Goal: Task Accomplishment & Management: Complete application form

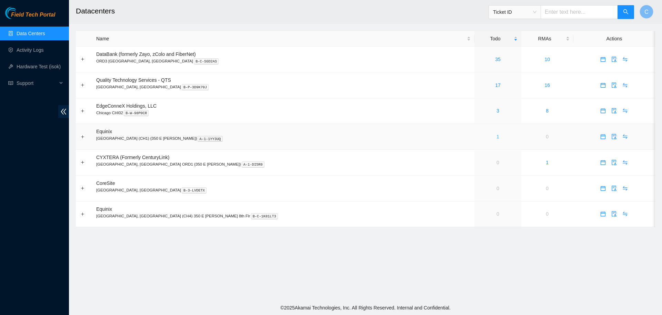
click at [497, 137] on link "1" at bounding box center [498, 137] width 3 height 6
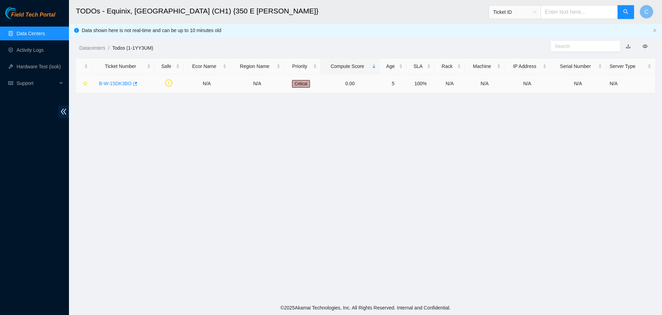
click at [118, 82] on link "B-W-15DK3BO" at bounding box center [115, 84] width 33 height 6
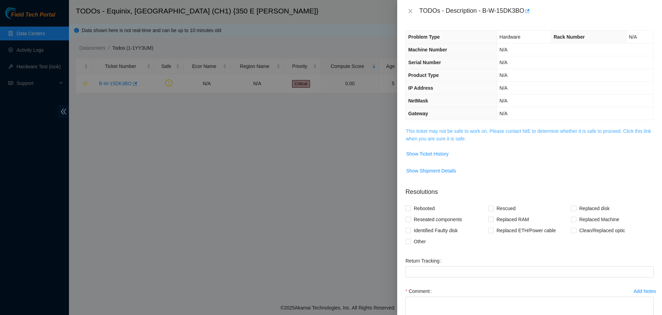
click at [448, 137] on link "This ticket may not be safe to work on. Please contact NIE to determine whether…" at bounding box center [528, 134] width 245 height 13
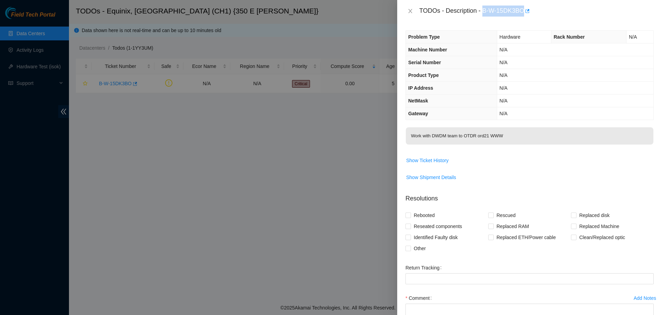
drag, startPoint x: 480, startPoint y: 11, endPoint x: 519, endPoint y: 12, distance: 38.3
click at [519, 12] on div "TODOs - Description - B-W-15DK3BO" at bounding box center [536, 11] width 235 height 11
copy div "B-W-15DK3BO"
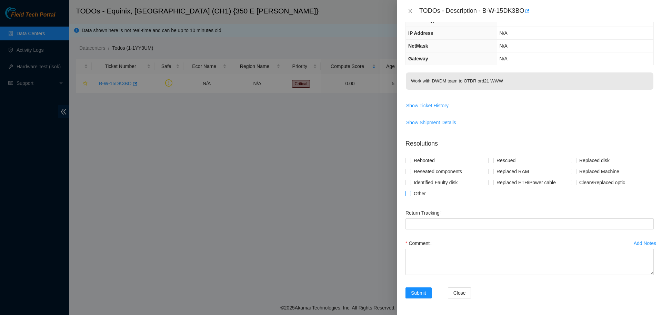
click at [414, 196] on span "Other" at bounding box center [420, 193] width 18 height 11
click at [410, 196] on input "Other" at bounding box center [408, 193] width 5 height 5
checkbox input "true"
click at [430, 265] on textarea "Comment" at bounding box center [530, 262] width 248 height 26
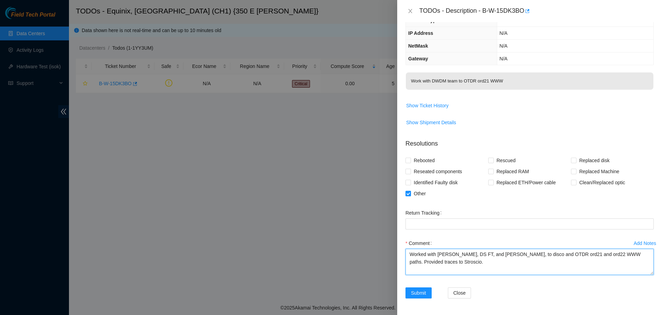
type textarea "Worked with [PERSON_NAME], DS FT, and [PERSON_NAME], to disco and OTDR ord21 an…"
drag, startPoint x: 459, startPoint y: 263, endPoint x: 386, endPoint y: 250, distance: 73.6
click at [406, 250] on textarea "Worked with [PERSON_NAME], DS FT, and [PERSON_NAME], to disco and OTDR ord21 an…" at bounding box center [530, 262] width 248 height 26
drag, startPoint x: 481, startPoint y: 9, endPoint x: 519, endPoint y: 15, distance: 39.0
click at [519, 15] on div "TODOs - Description - B-W-15DK3BO" at bounding box center [536, 11] width 235 height 11
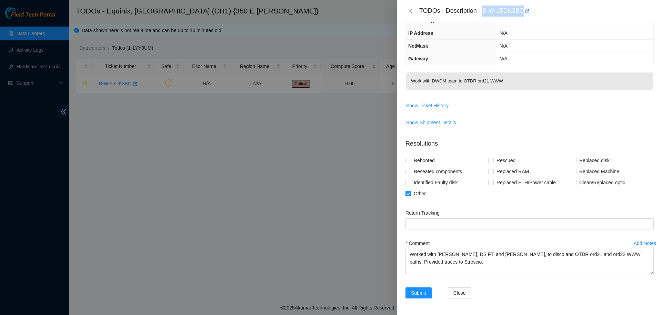
copy div "B-W-15DK3BO"
click at [457, 291] on span "Close" at bounding box center [460, 293] width 12 height 8
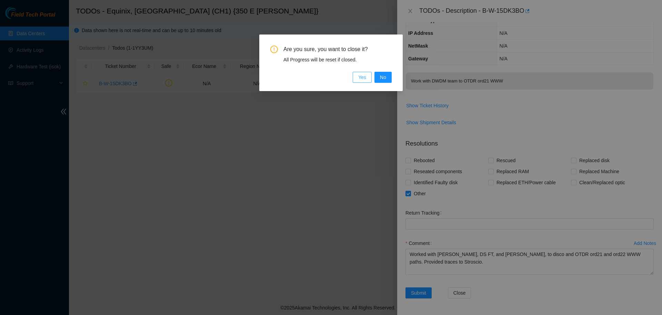
click at [366, 76] on span "Yes" at bounding box center [362, 77] width 8 height 8
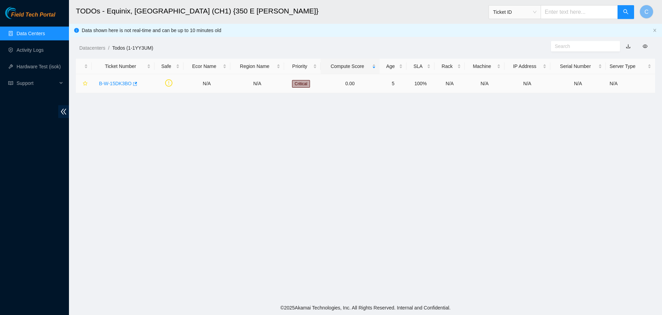
scroll to position [63, 0]
click at [26, 47] on link "Activity Logs" at bounding box center [30, 50] width 27 height 6
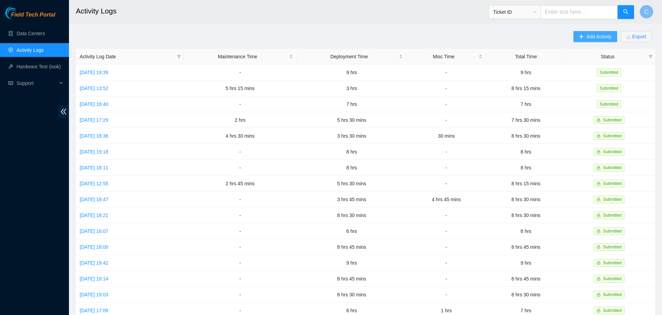
click at [582, 40] on button "Add Activity" at bounding box center [595, 36] width 43 height 11
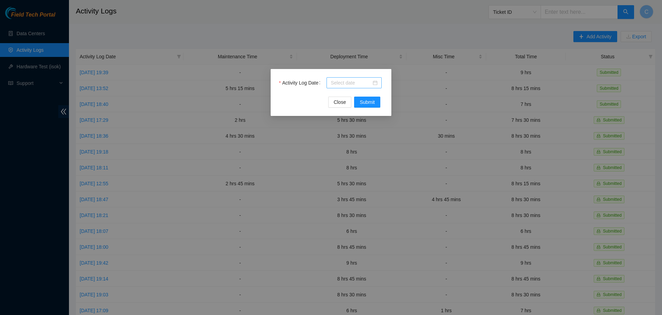
click at [359, 83] on input "Activity Log Date" at bounding box center [351, 83] width 41 height 8
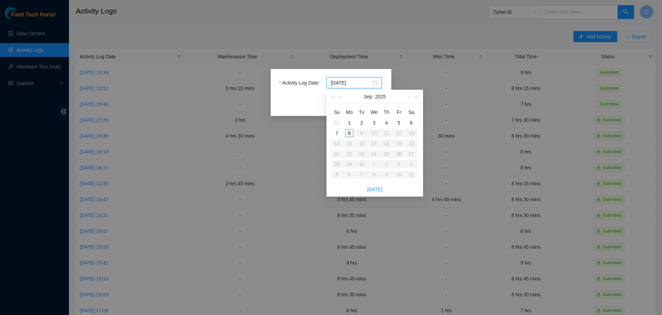
type input "[DATE]"
click at [351, 131] on div "8" at bounding box center [349, 133] width 8 height 8
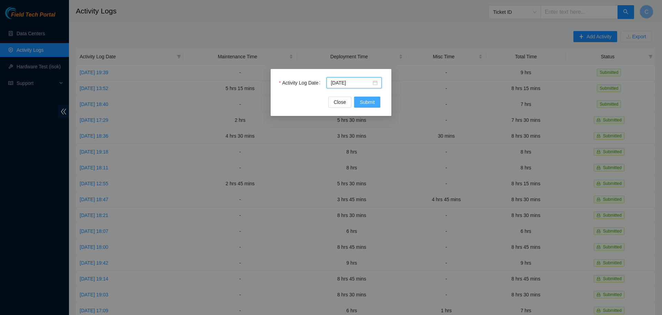
click at [365, 102] on span "Submit" at bounding box center [367, 102] width 15 height 8
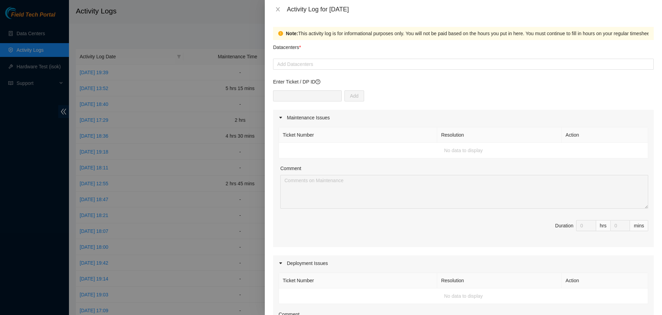
click at [385, 99] on div "Add" at bounding box center [463, 99] width 381 height 19
click at [361, 65] on div at bounding box center [463, 64] width 377 height 8
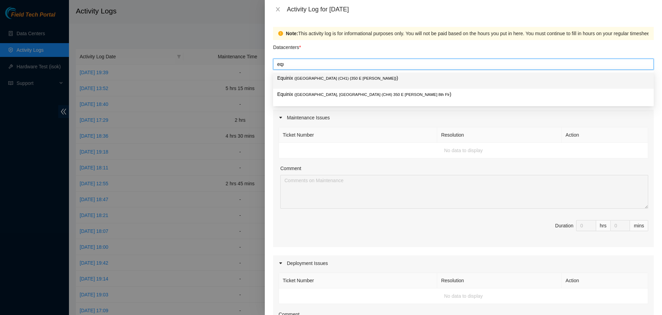
type input "eq"
click at [362, 84] on div "Equinix ( [GEOGRAPHIC_DATA] (CH1) {350 E [PERSON_NAME]} )" at bounding box center [463, 80] width 372 height 13
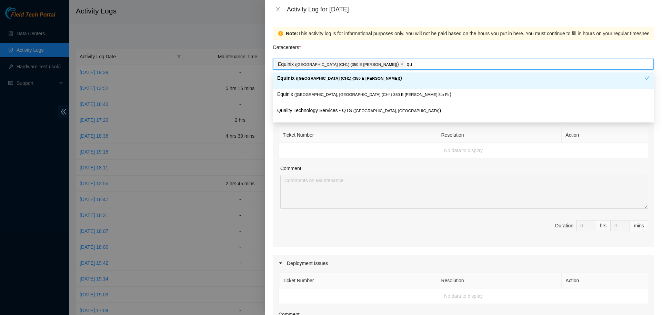
type input "qua"
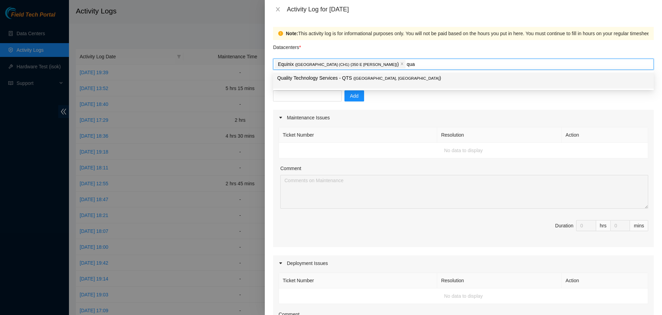
click at [385, 78] on p "Quality Technology Services - QTS ( [GEOGRAPHIC_DATA], [GEOGRAPHIC_DATA] )" at bounding box center [463, 78] width 372 height 8
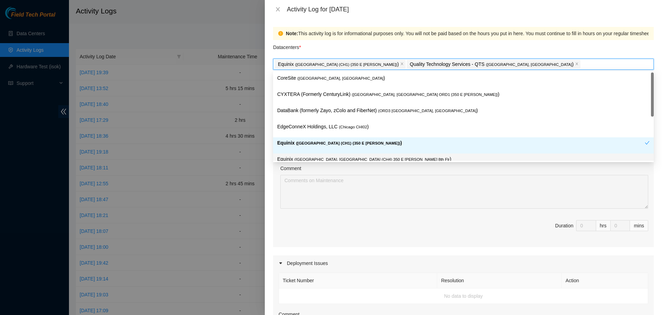
click at [370, 172] on div "Comment" at bounding box center [464, 170] width 368 height 10
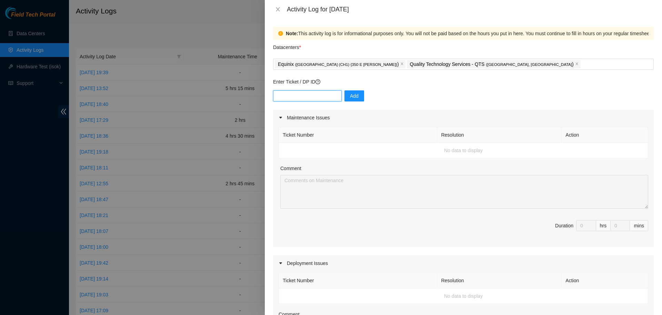
click at [312, 99] on input "text" at bounding box center [307, 95] width 69 height 11
paste input "B-W-15DK3BO"
type input "B-W-15DK3BO"
click at [351, 98] on span "Add" at bounding box center [354, 96] width 9 height 8
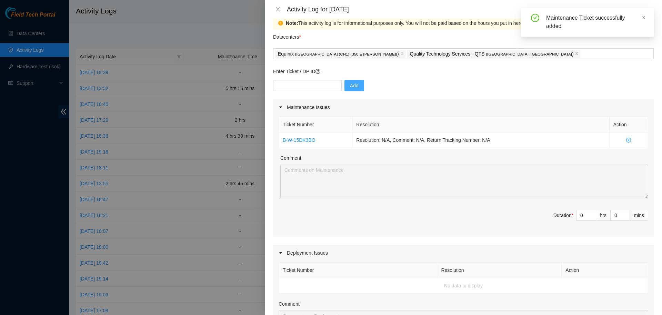
scroll to position [11, 0]
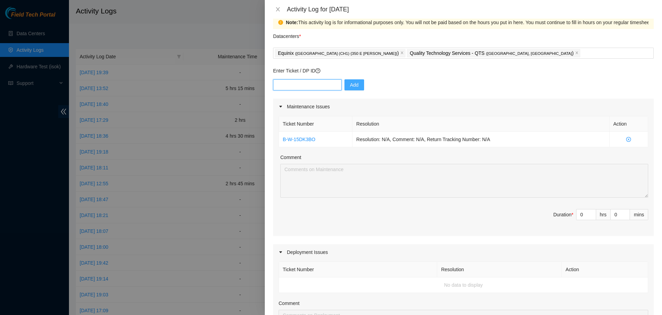
click at [300, 82] on input "text" at bounding box center [307, 84] width 69 height 11
paste input "dp78350"
type input "dp78350"
click at [352, 81] on span "Add" at bounding box center [354, 85] width 9 height 8
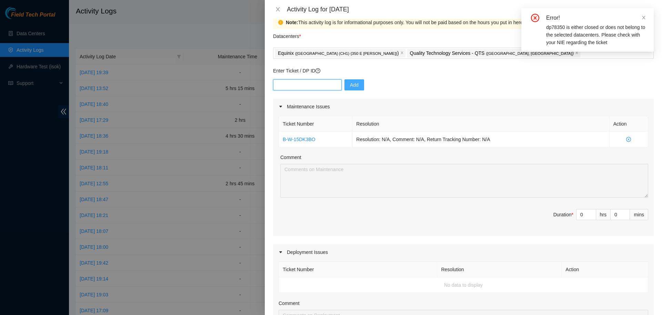
click at [313, 85] on input "text" at bounding box center [307, 84] width 69 height 11
paste input "dp78350"
type input "dp78351"
click at [351, 87] on span "Add" at bounding box center [354, 85] width 9 height 8
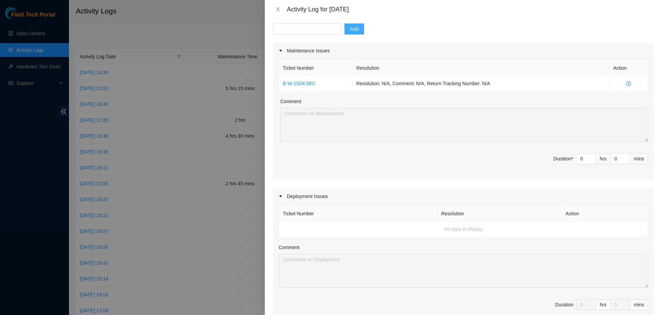
scroll to position [68, 0]
click at [583, 156] on input "0" at bounding box center [586, 158] width 19 height 10
click at [583, 156] on input at bounding box center [586, 158] width 19 height 10
type input "2"
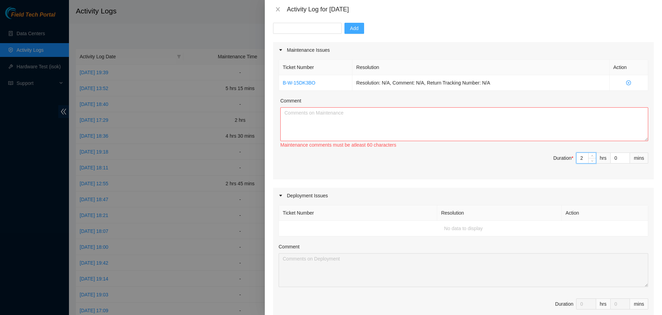
type input "2"
type input "1"
type input "15"
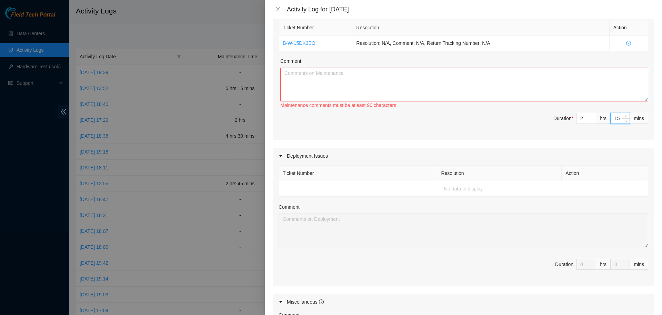
scroll to position [111, 0]
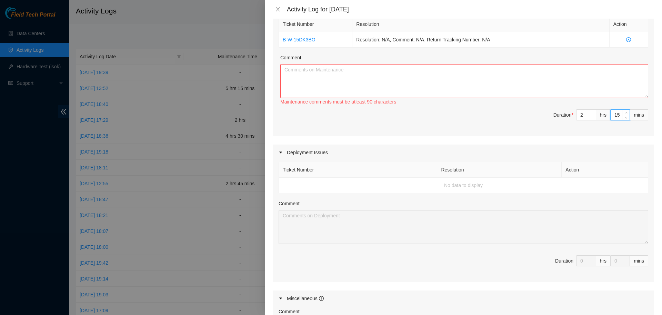
type input "15"
click at [455, 71] on textarea "Comment" at bounding box center [464, 81] width 368 height 34
paste textarea "B-W-15DK3BO: Worked with [PERSON_NAME], DS FT, and [PERSON_NAME], to disco and …"
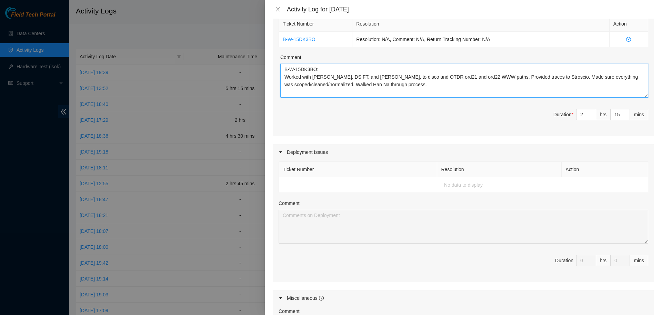
scroll to position [0, 0]
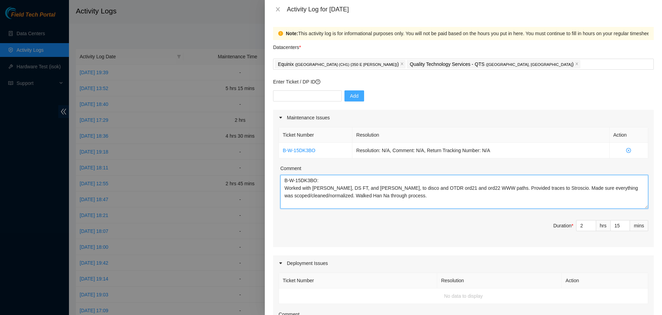
type textarea "B-W-15DK3BO: Worked with [PERSON_NAME], DS FT, and [PERSON_NAME], to disco and …"
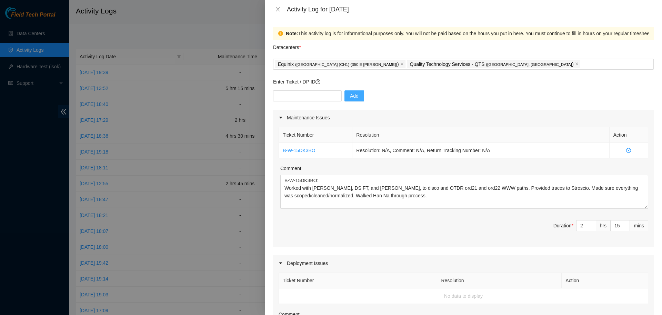
click at [380, 220] on div "Ticket Number Resolution Action B-W-15DK3BO Resolution: N/A, Comment: N/A, Retu…" at bounding box center [463, 186] width 381 height 121
click at [312, 99] on input "text" at bounding box center [307, 95] width 69 height 11
paste input "B-W-15DK3BO: Worked with [PERSON_NAME], DS FT, and [PERSON_NAME], to disco and …"
type input "B-W-15DK3BO: Worked with [PERSON_NAME], DS FT, and [PERSON_NAME], to disco and …"
type input "DP78350"
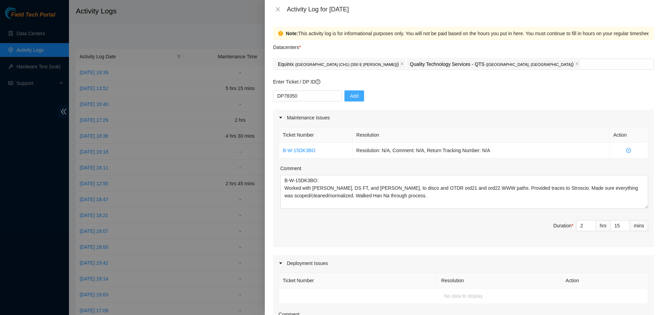
click at [351, 95] on span "Add" at bounding box center [354, 96] width 9 height 8
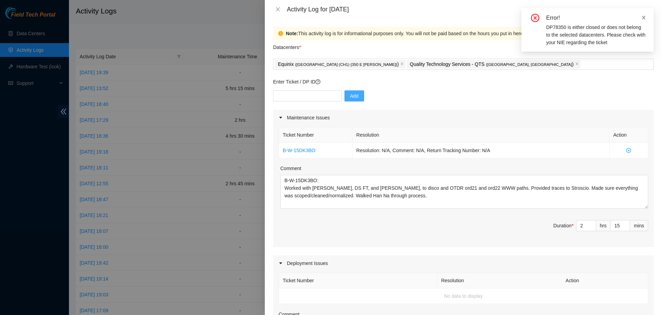
click at [644, 17] on icon "close" at bounding box center [644, 17] width 5 height 5
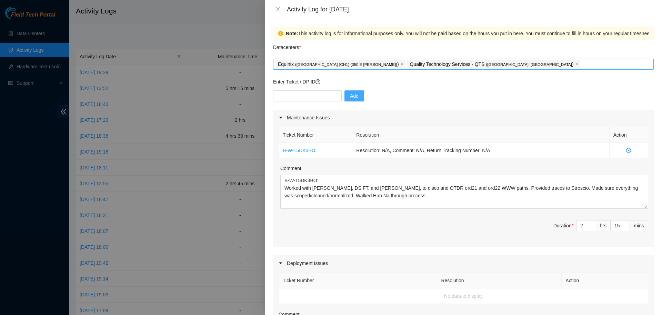
click at [473, 66] on div "Equinix ( [GEOGRAPHIC_DATA] (CH1) {350 E [PERSON_NAME]} ) Quality Technology Se…" at bounding box center [463, 64] width 377 height 10
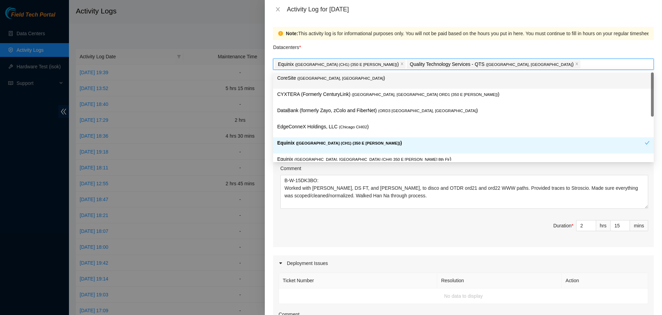
click at [332, 80] on p "CoreSite ( [GEOGRAPHIC_DATA], [GEOGRAPHIC_DATA] )" at bounding box center [463, 78] width 372 height 8
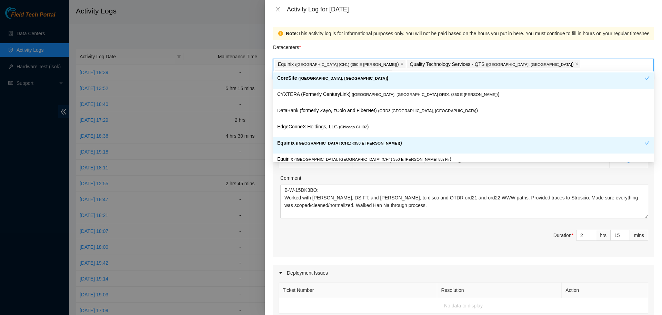
click at [494, 42] on div "Datacenters *" at bounding box center [463, 49] width 381 height 19
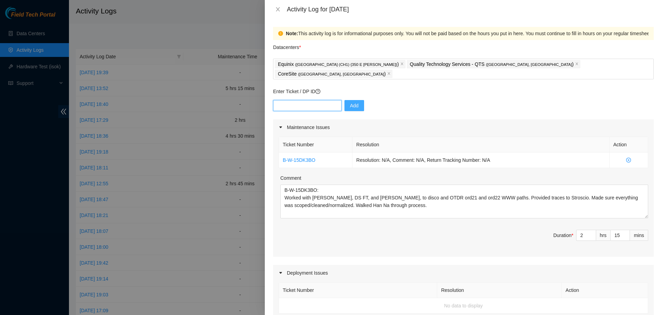
click at [317, 100] on input "text" at bounding box center [307, 105] width 69 height 11
type input "DP78350"
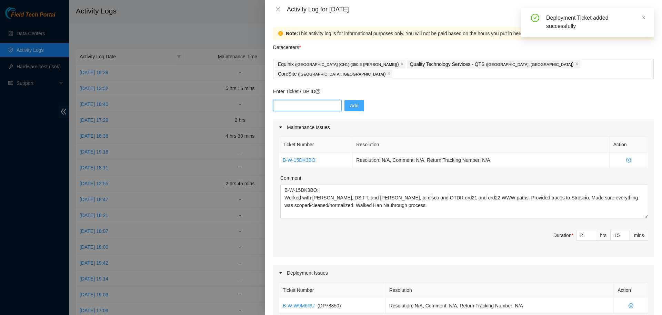
click at [311, 100] on input "text" at bounding box center [307, 105] width 69 height 11
type input "DP78351"
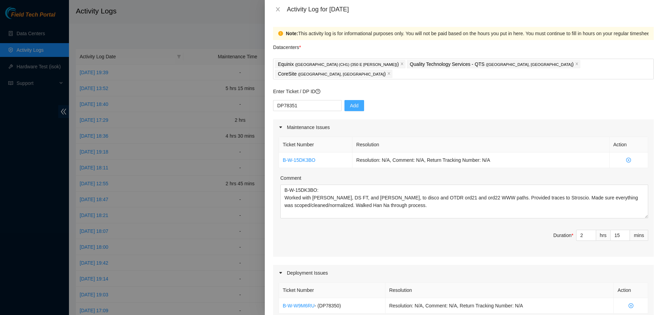
click at [350, 102] on span "Add" at bounding box center [354, 106] width 9 height 8
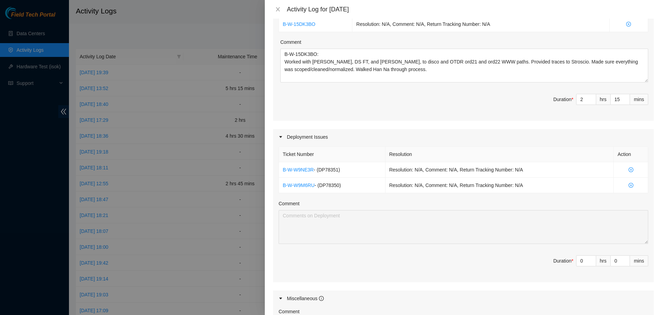
scroll to position [123, 0]
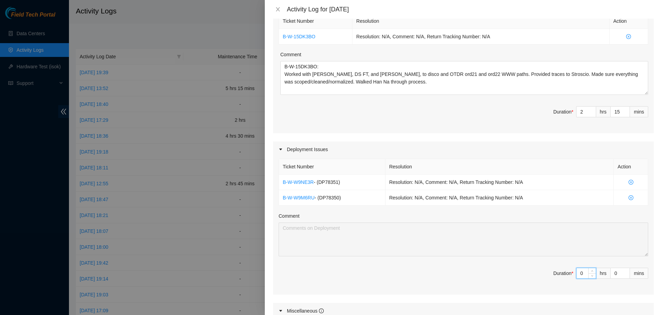
drag, startPoint x: 584, startPoint y: 264, endPoint x: 568, endPoint y: 261, distance: 15.7
click at [577, 268] on input "0" at bounding box center [586, 273] width 19 height 10
type input "6"
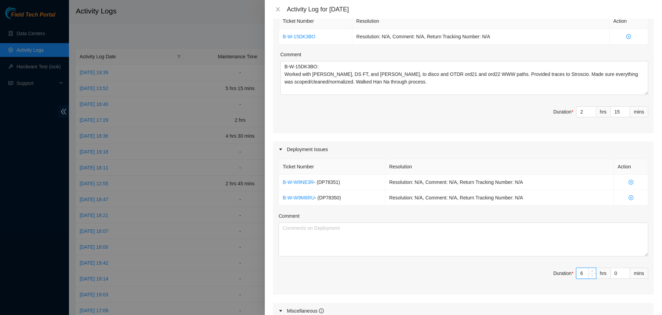
type input "8"
type input "6"
type input "1"
type input "16"
type input "15"
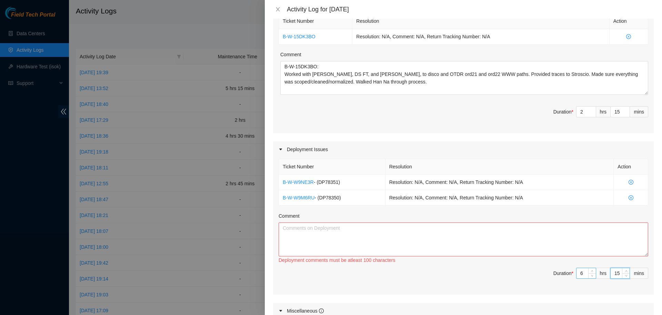
type input "30"
type input "15"
click at [464, 232] on textarea "Comment" at bounding box center [464, 239] width 370 height 34
drag, startPoint x: 281, startPoint y: 171, endPoint x: 343, endPoint y: 187, distance: 64.0
click at [343, 187] on tbody "B-W-W9NE3R - ( DP78351 ) Resolution: N/A, Comment: N/A, Return Tracking Number:…" at bounding box center [463, 190] width 369 height 31
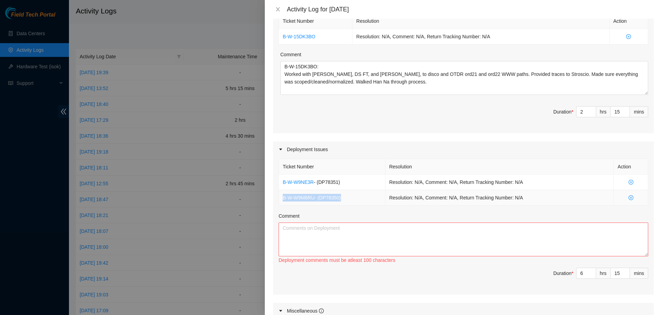
copy td "B-W-W9M6RU - ( DP78350 )"
click at [334, 222] on textarea "Comment" at bounding box center [464, 239] width 370 height 34
paste textarea "B-W-W9NE3R - (DP78351) Resolution: N/A, Comment: N/A, Return Tracking Number: N…"
drag, startPoint x: 345, startPoint y: 218, endPoint x: 484, endPoint y: 197, distance: 139.9
click at [484, 222] on textarea "B-W-W9NE3R - (DP78351) Resolution: N/A, Comment: N/A, Return Tracking Number: N…" at bounding box center [464, 239] width 370 height 34
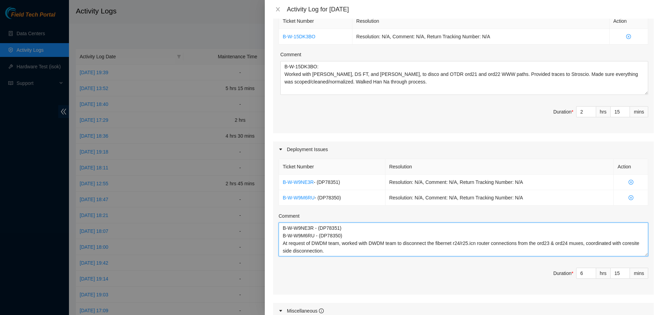
scroll to position [6, 0]
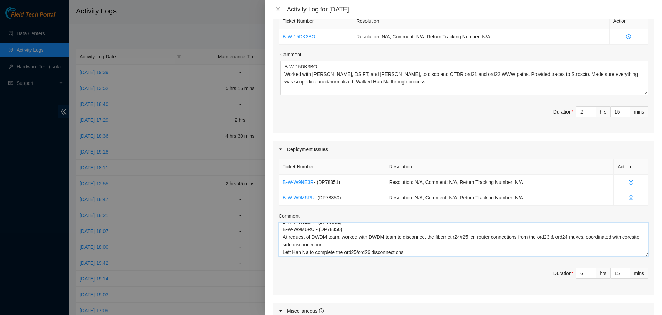
click at [292, 243] on textarea "B-W-W9NE3R - (DP78351) B-W-W9M6RU - (DP78350) At request of DWDM team, worked w…" at bounding box center [464, 239] width 370 height 34
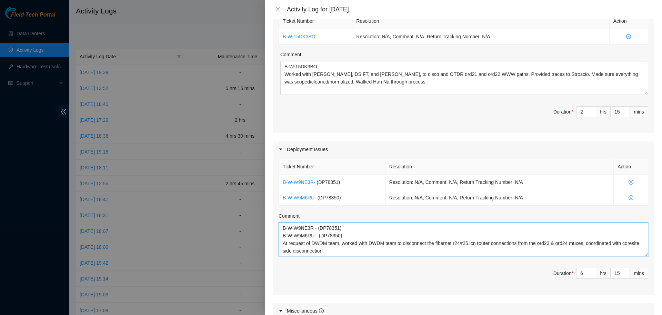
scroll to position [6, 0]
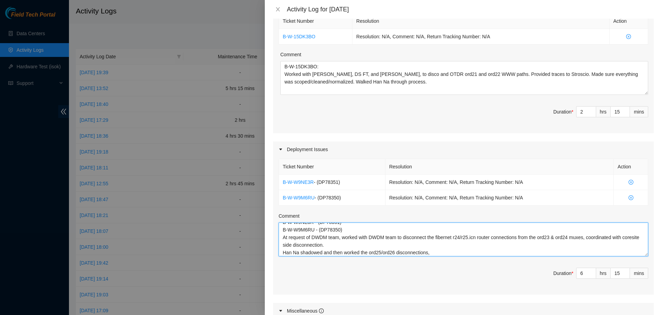
click at [441, 244] on textarea "B-W-W9NE3R - (DP78351) B-W-W9M6RU - (DP78350) At request of DWDM team, worked w…" at bounding box center [464, 239] width 370 height 34
type textarea "B-W-W9NE3R - (DP78351) B-W-W9M6RU - (DP78350) At request of DWDM team, worked w…"
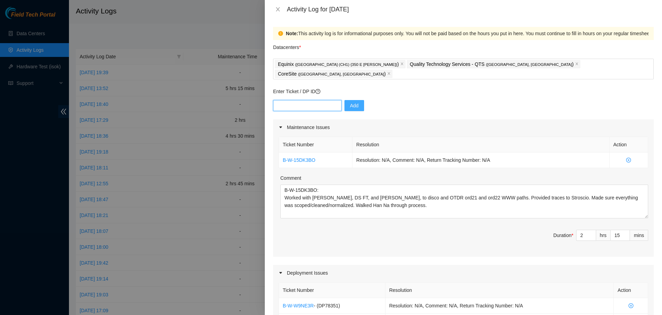
click at [311, 100] on input "text" at bounding box center [307, 105] width 69 height 11
paste input "DP79607"
type input "DP79607"
click at [345, 100] on button "Add" at bounding box center [355, 105] width 20 height 11
click at [328, 100] on input "text" at bounding box center [307, 105] width 69 height 11
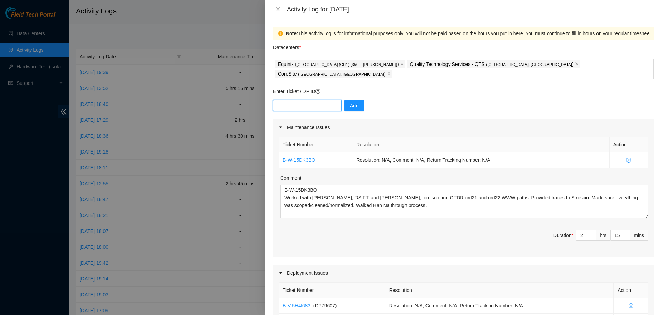
paste input "DP79605"
type input "DP79605"
click at [345, 100] on button "Add" at bounding box center [355, 105] width 20 height 11
click at [313, 100] on input "text" at bounding box center [307, 105] width 69 height 11
paste input "DP79604"
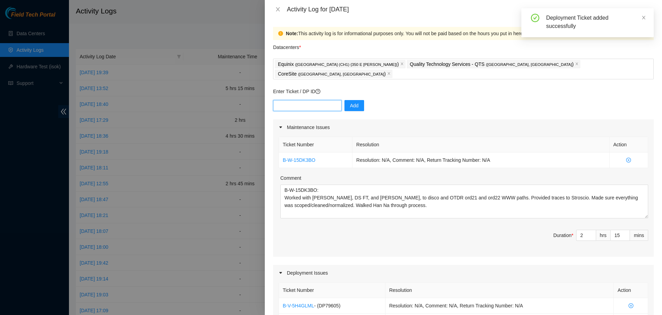
type input "DP79604"
click at [310, 100] on input "text" at bounding box center [307, 105] width 69 height 11
paste input "DP77230"
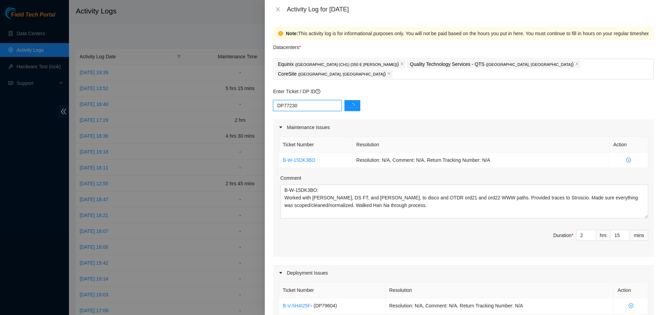
type input "DP77230"
click at [310, 100] on input "text" at bounding box center [307, 105] width 69 height 11
paste input "DP77231"
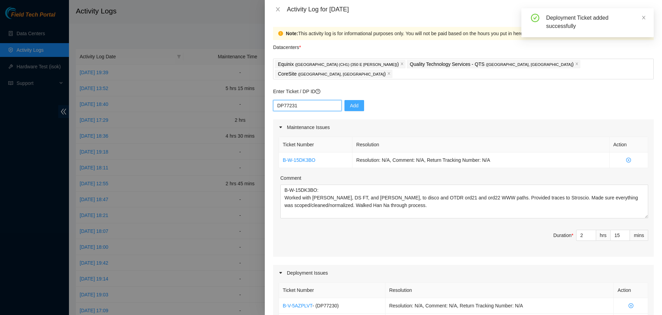
type input "DP77231"
click at [345, 100] on button "Add" at bounding box center [355, 105] width 20 height 11
click at [324, 100] on input "text" at bounding box center [307, 105] width 69 height 11
paste input "DP77232"
type input "DP77232"
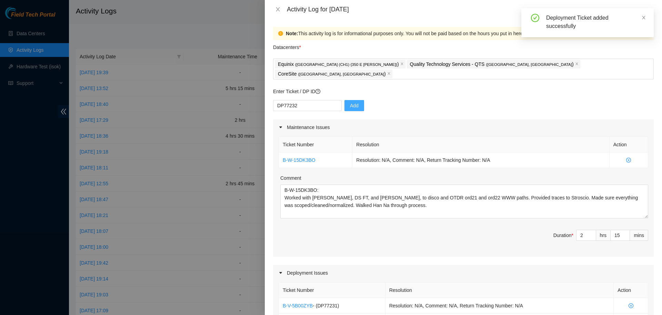
click at [345, 100] on button "Add" at bounding box center [355, 105] width 20 height 11
click at [321, 100] on input "text" at bounding box center [307, 105] width 69 height 11
paste input "DP77234"
type input "DP77234"
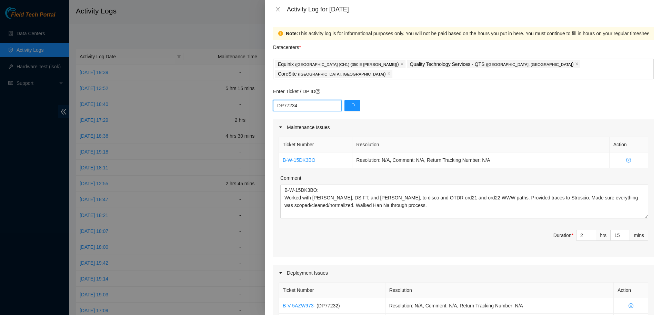
click at [321, 100] on input "DP77234" at bounding box center [307, 105] width 69 height 11
click at [324, 100] on input "text" at bounding box center [307, 105] width 69 height 11
paste input "DP77233"
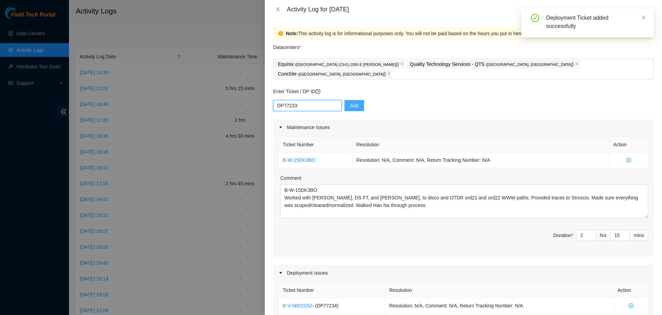
type input "DP77233"
click at [350, 102] on span "Add" at bounding box center [354, 106] width 9 height 8
click at [309, 100] on input "text" at bounding box center [307, 105] width 69 height 11
paste input "DP77235"
type input "DP77235"
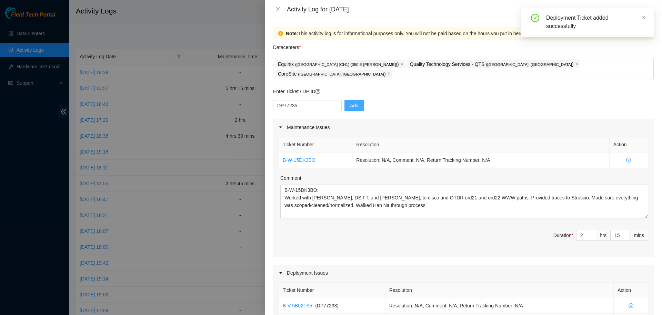
click at [350, 102] on span "Add" at bounding box center [354, 106] width 9 height 8
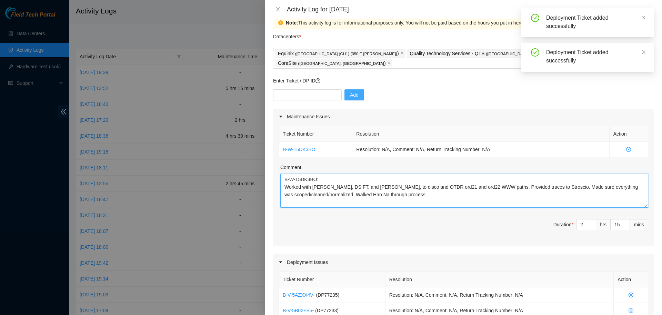
click at [410, 193] on textarea "B-W-15DK3BO: Worked with [PERSON_NAME], DS FT, and [PERSON_NAME], to disco and …" at bounding box center [464, 191] width 368 height 34
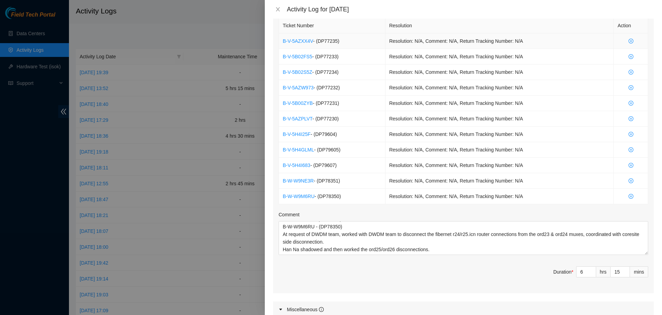
scroll to position [413, 0]
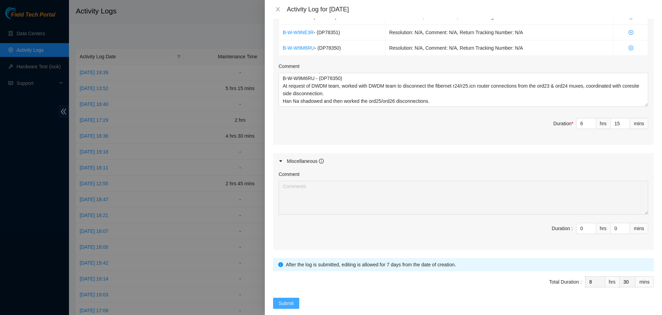
type textarea "B-W-15DK3BO: Worked with [PERSON_NAME], DS FT, and [PERSON_NAME], to disco and …"
click at [289, 299] on span "Submit" at bounding box center [286, 303] width 15 height 8
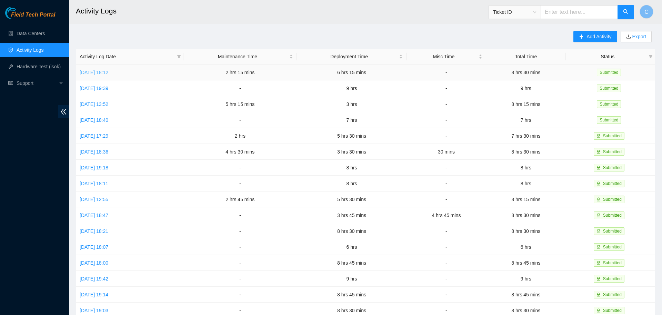
click at [95, 75] on link "[DATE] 18:12" at bounding box center [94, 73] width 29 height 6
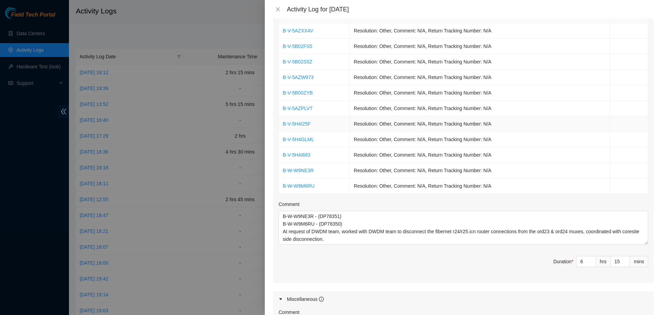
scroll to position [277, 0]
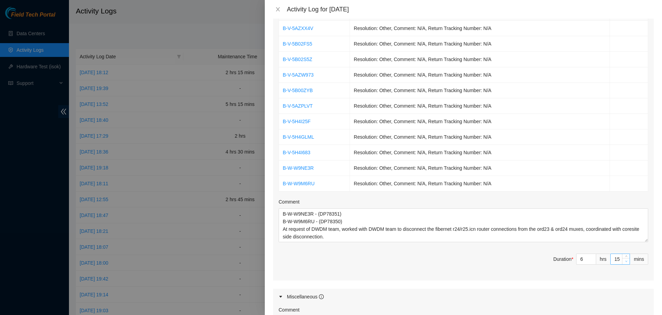
type input "14"
type input "29"
click at [624, 258] on span "Decrease Value" at bounding box center [626, 261] width 8 height 6
drag, startPoint x: 620, startPoint y: 248, endPoint x: 602, endPoint y: 249, distance: 18.0
click at [611, 254] on input "14" at bounding box center [620, 259] width 19 height 10
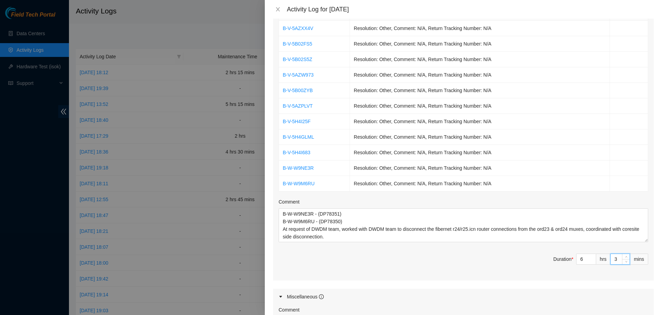
type input "30"
type input "45"
type input "30"
click at [516, 253] on span "Duration * 6 hrs 30 mins" at bounding box center [464, 262] width 370 height 19
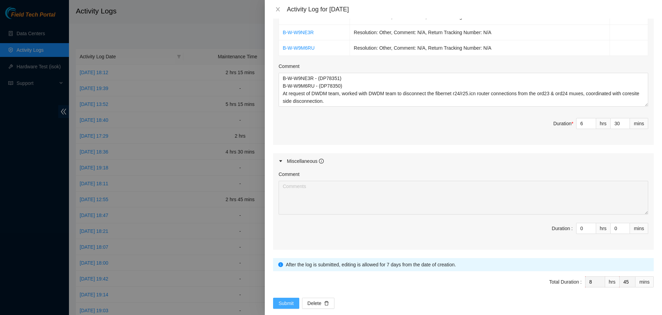
click at [288, 299] on span "Submit" at bounding box center [286, 303] width 15 height 8
